Goal: Task Accomplishment & Management: Complete application form

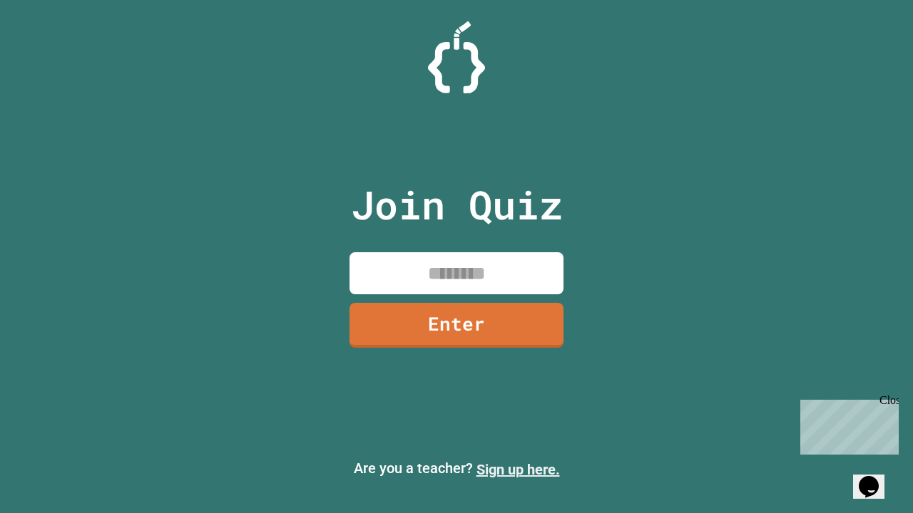
click at [518, 470] on link "Sign up here." at bounding box center [517, 469] width 83 height 17
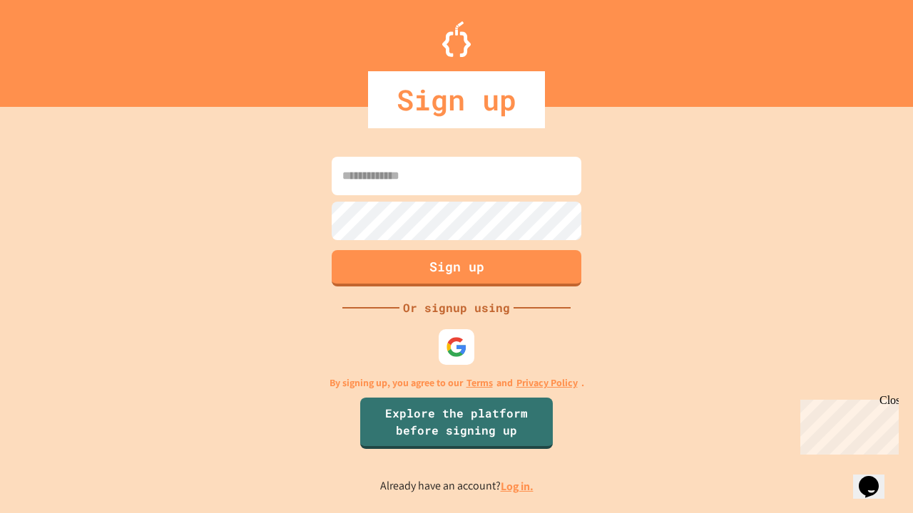
click at [518, 486] on link "Log in." at bounding box center [517, 486] width 33 height 15
